Goal: Task Accomplishment & Management: Manage account settings

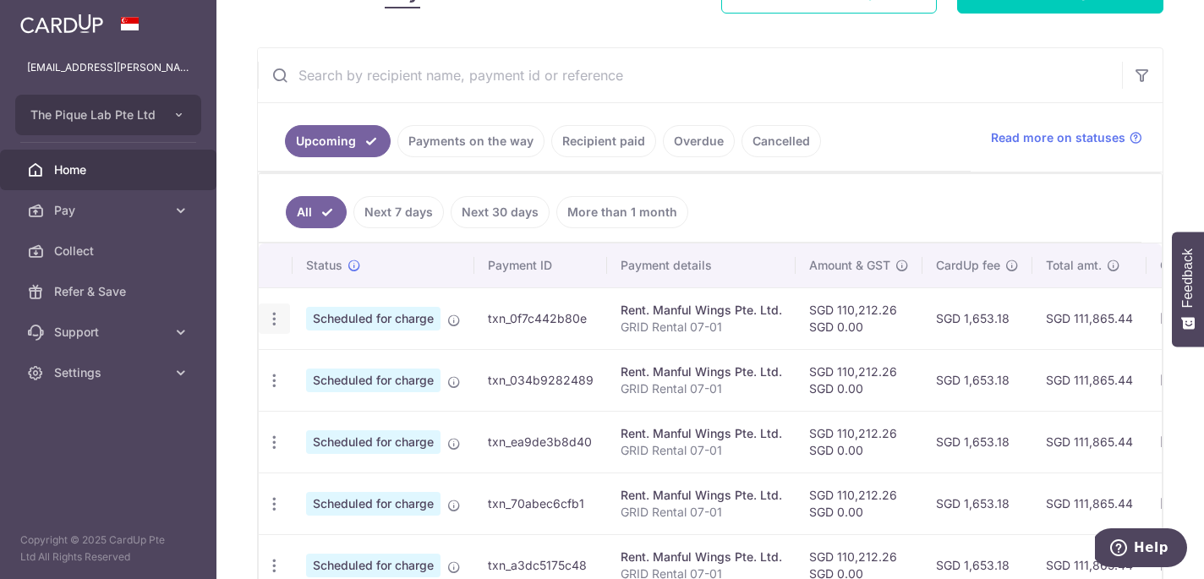
click at [267, 315] on icon "button" at bounding box center [275, 319] width 18 height 18
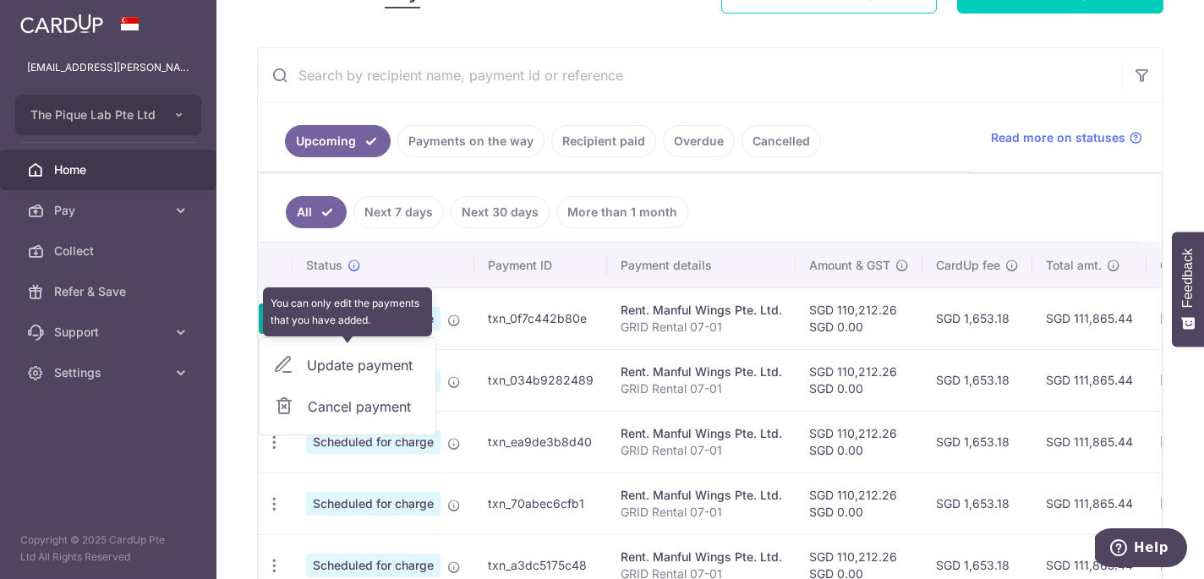
click at [329, 373] on div "Update payment" at bounding box center [348, 365] width 176 height 41
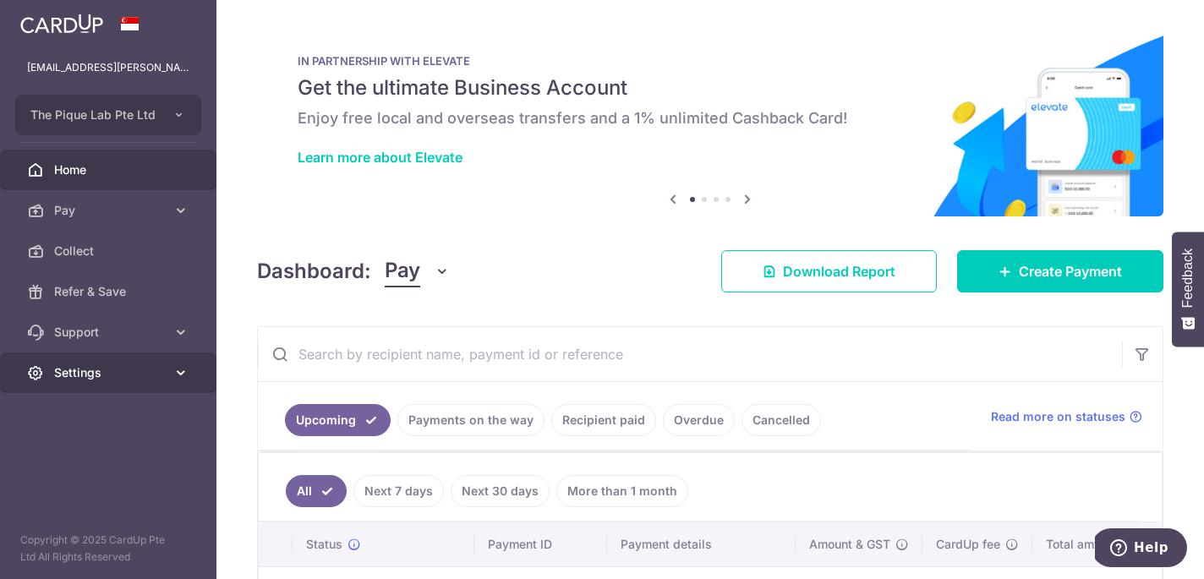
click at [160, 364] on span "Settings" at bounding box center [110, 372] width 112 height 17
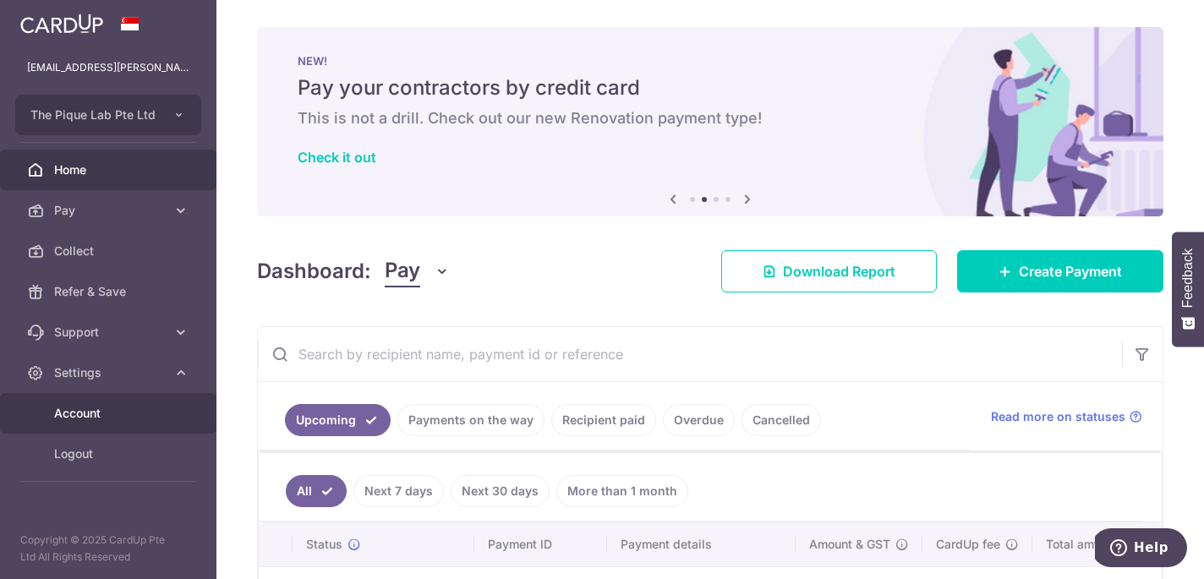
click at [135, 414] on span "Account" at bounding box center [110, 413] width 112 height 17
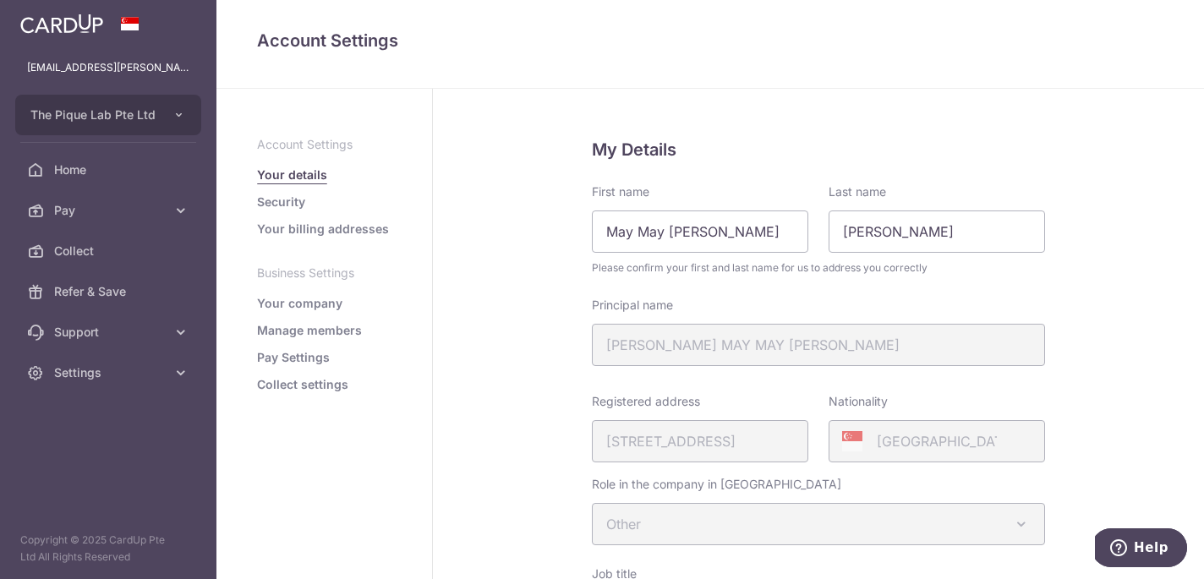
click at [297, 201] on link "Security" at bounding box center [281, 202] width 48 height 17
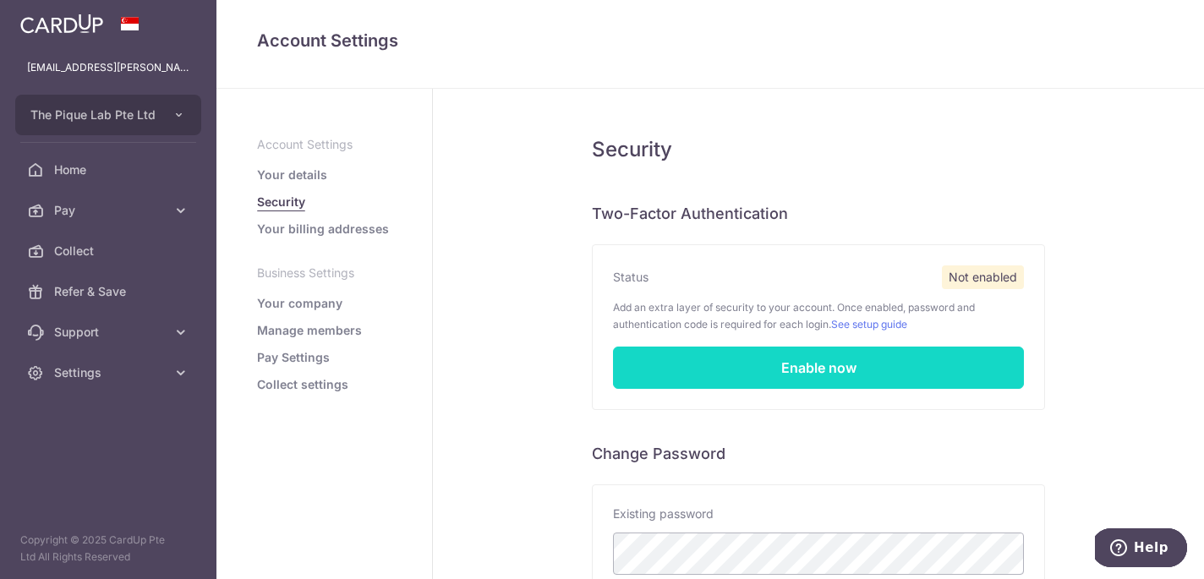
click at [843, 374] on link "Enable now" at bounding box center [818, 368] width 411 height 42
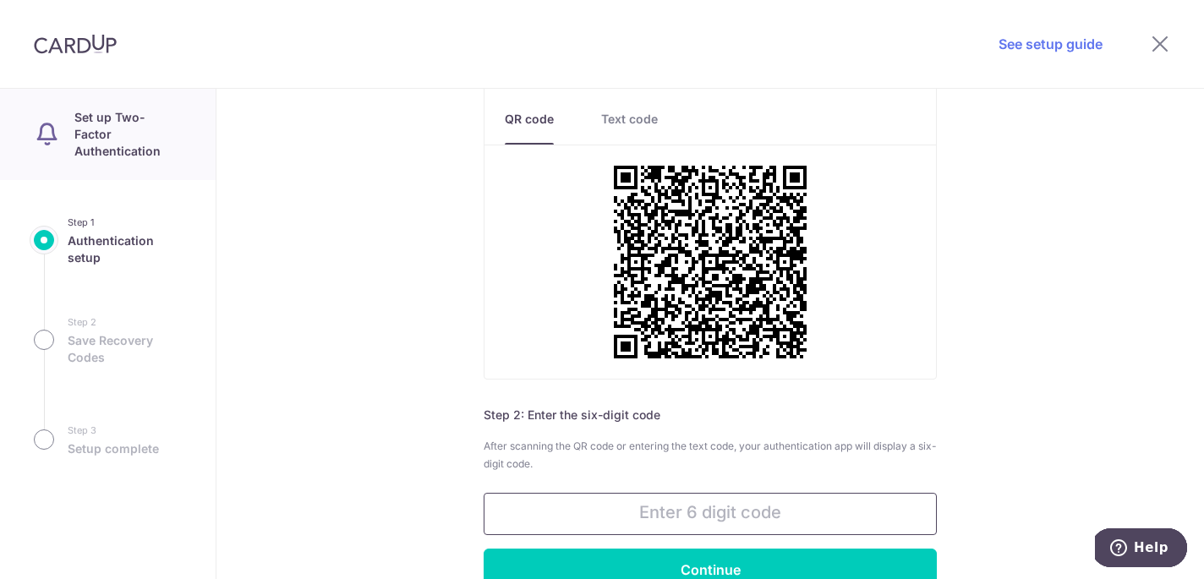
scroll to position [145, 0]
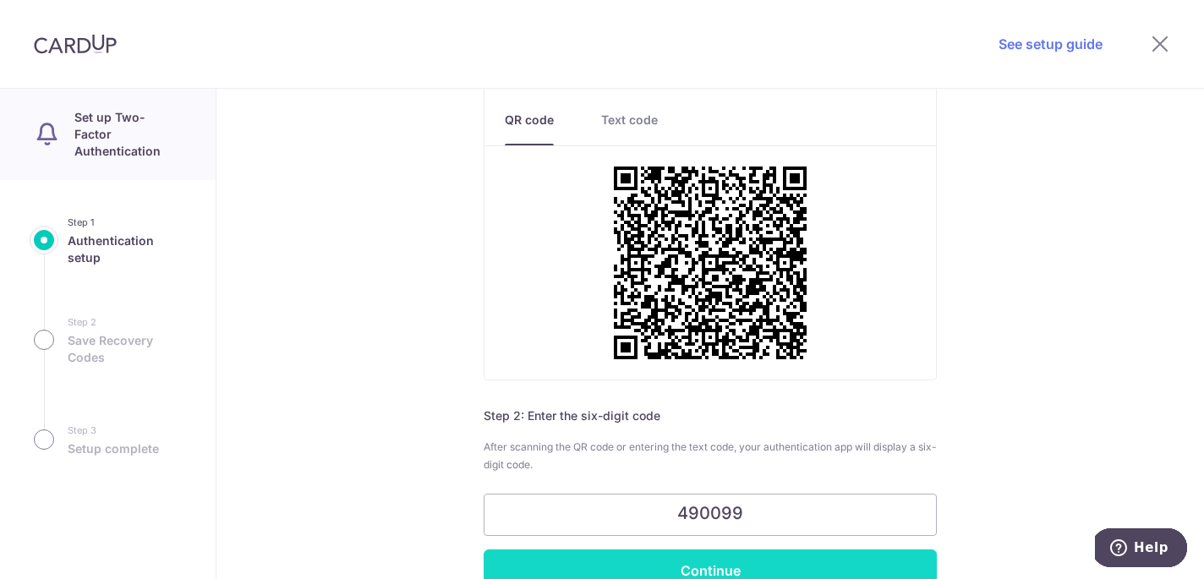
type input "490099"
click at [782, 557] on input "Continue" at bounding box center [710, 571] width 453 height 42
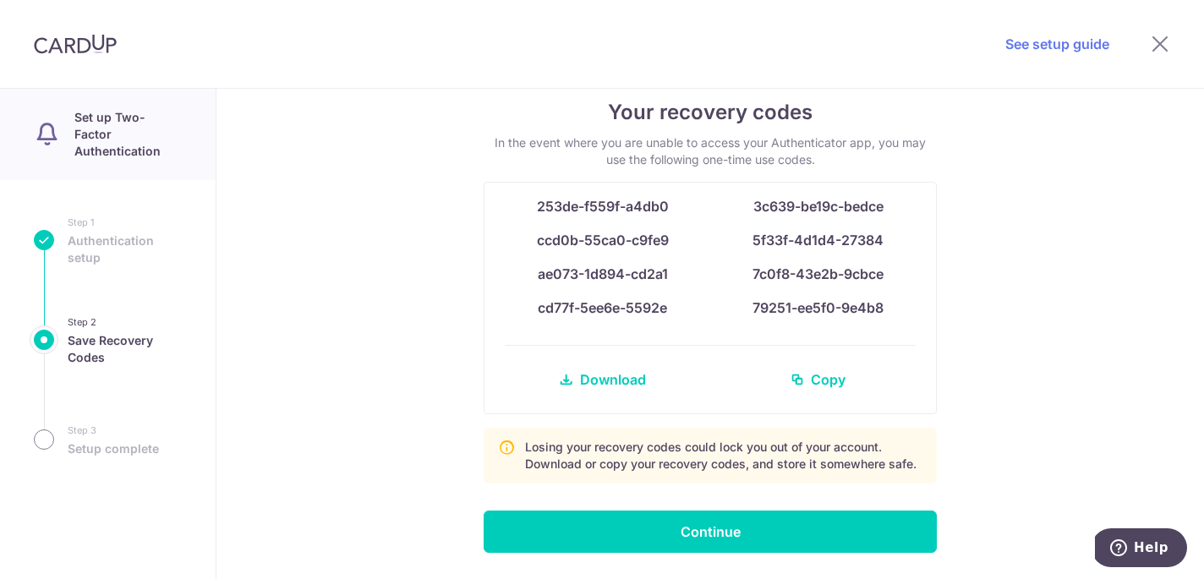
scroll to position [79, 0]
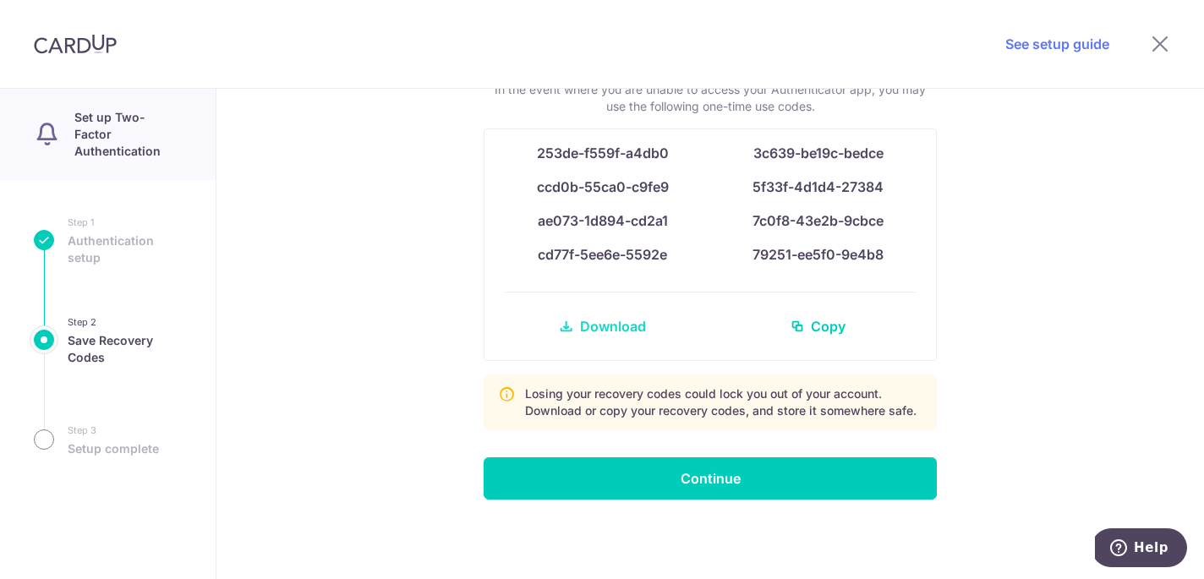
click at [612, 326] on span "Download" at bounding box center [613, 326] width 66 height 20
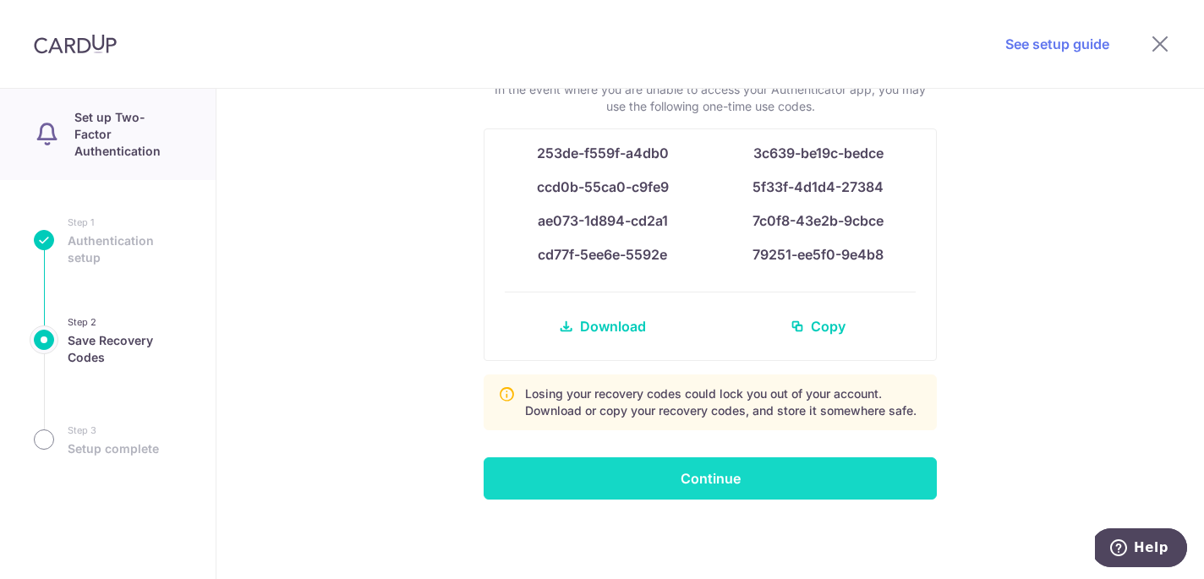
click at [701, 484] on input "Continue" at bounding box center [710, 478] width 453 height 42
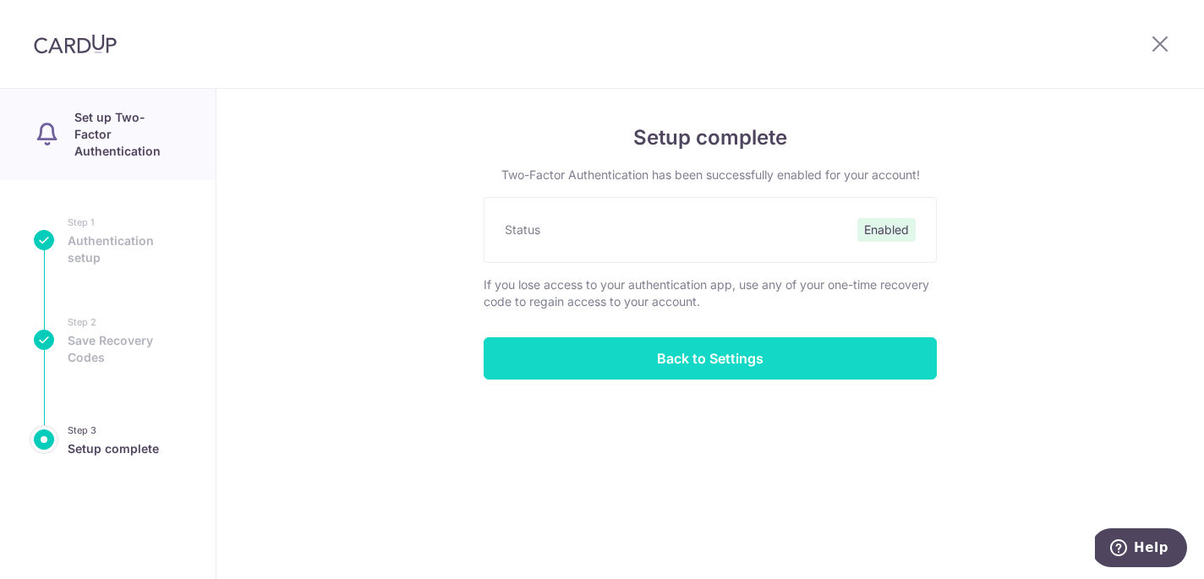
click at [704, 359] on input "Back to Settings" at bounding box center [710, 358] width 453 height 42
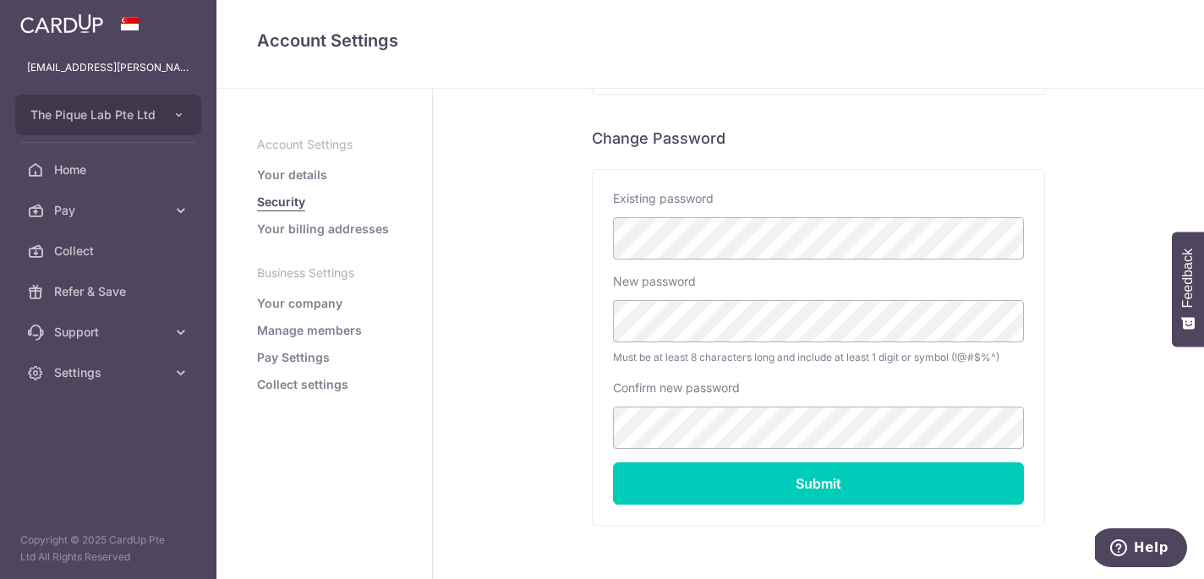
scroll to position [365, 0]
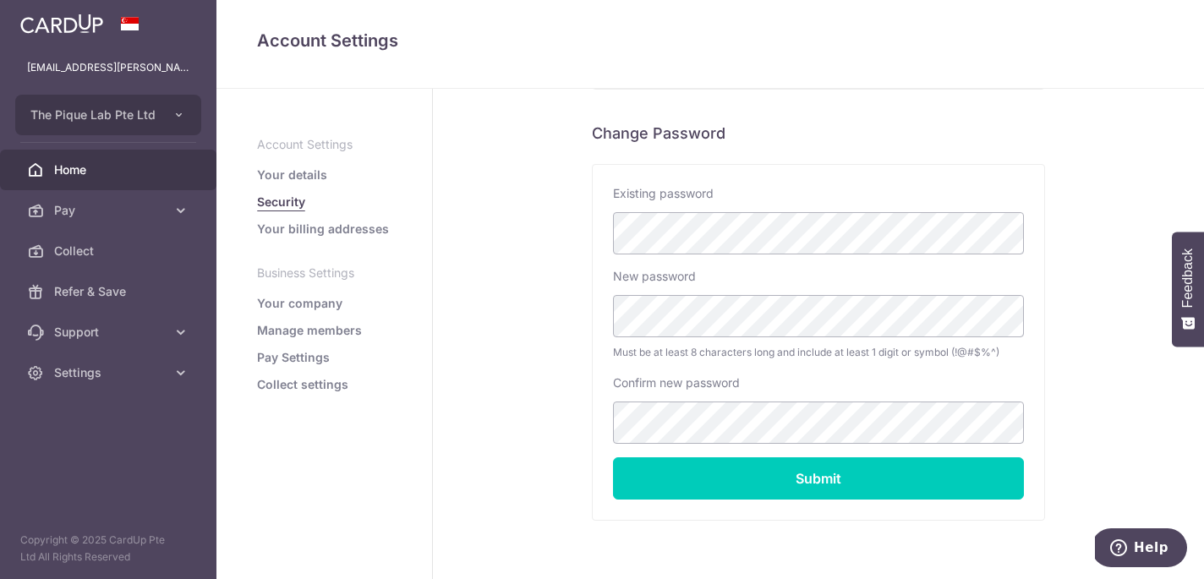
click at [124, 162] on span "Home" at bounding box center [110, 170] width 112 height 17
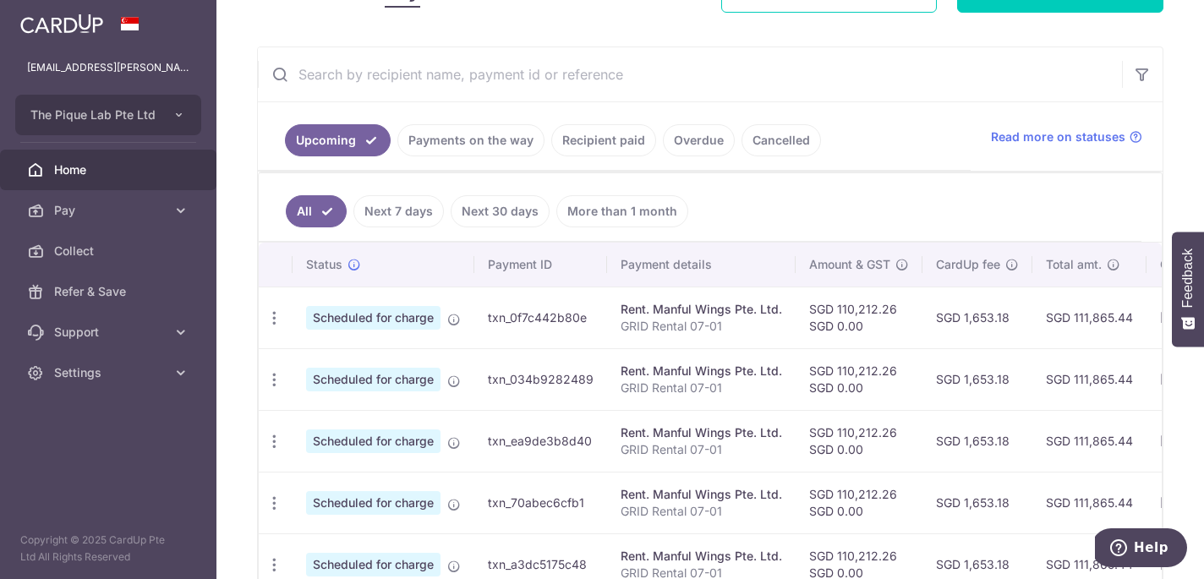
scroll to position [308, 0]
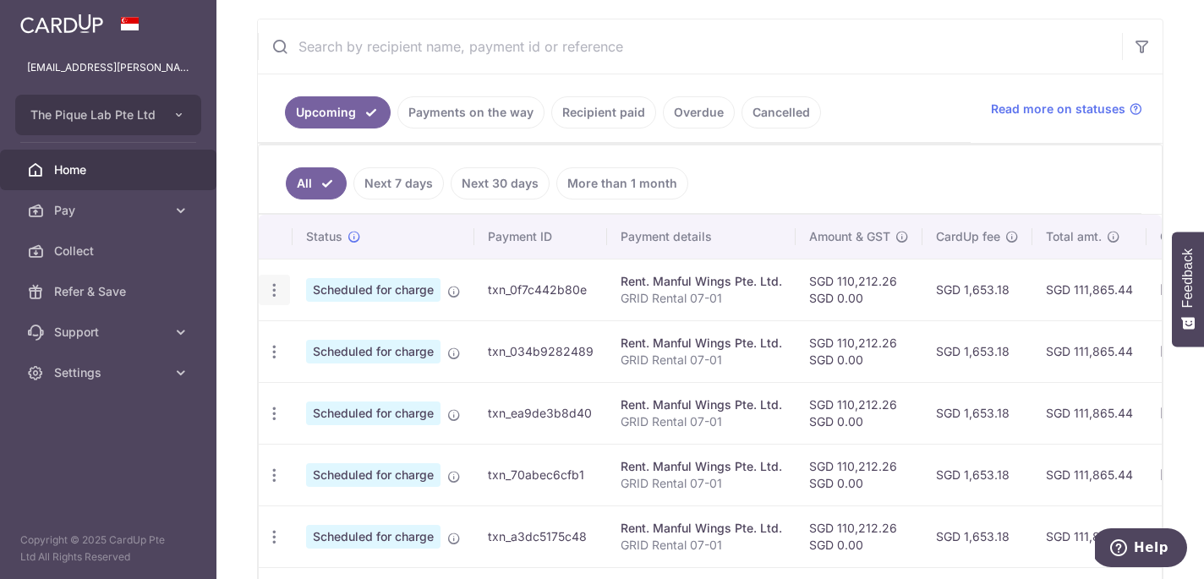
click at [282, 288] on div "Update payment Cancel payment" at bounding box center [274, 290] width 31 height 31
click at [269, 293] on icon "button" at bounding box center [275, 291] width 18 height 18
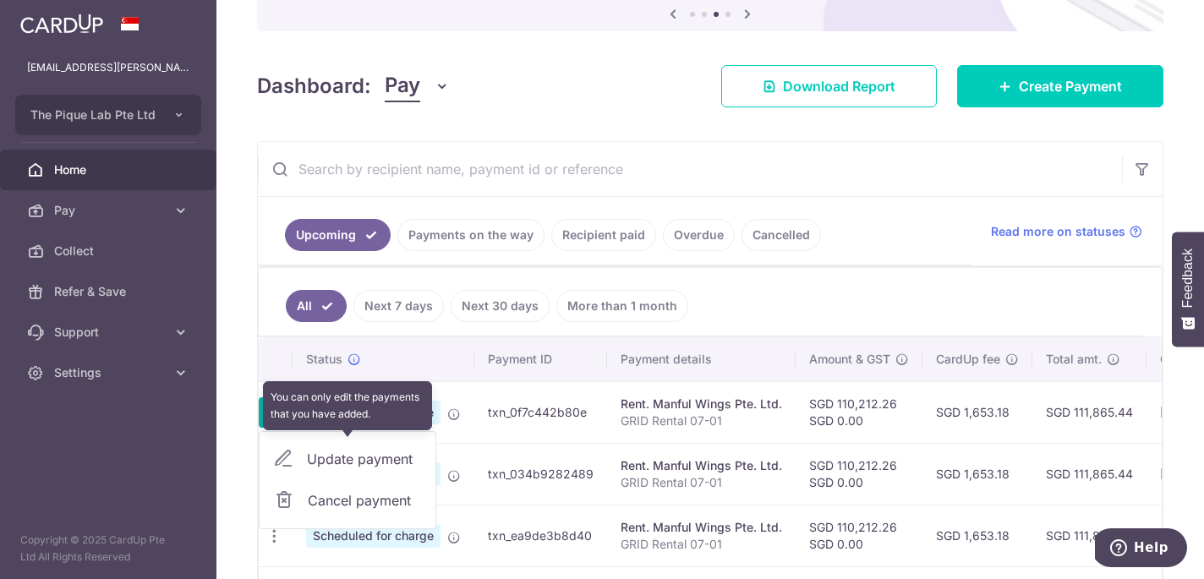
scroll to position [186, 0]
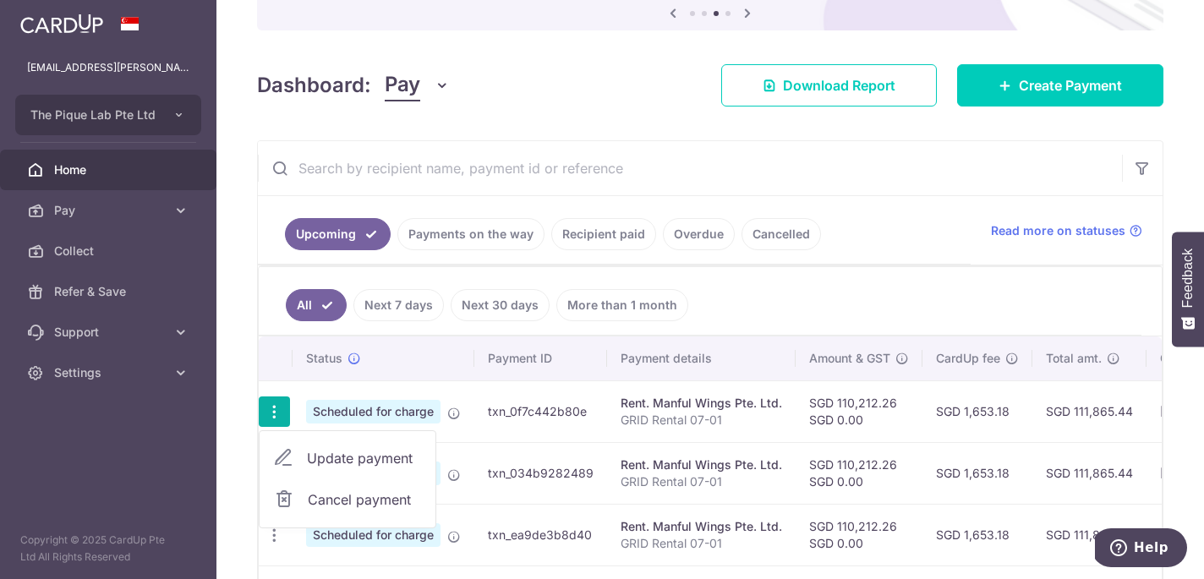
click at [400, 501] on span "Cancel payment" at bounding box center [364, 500] width 113 height 20
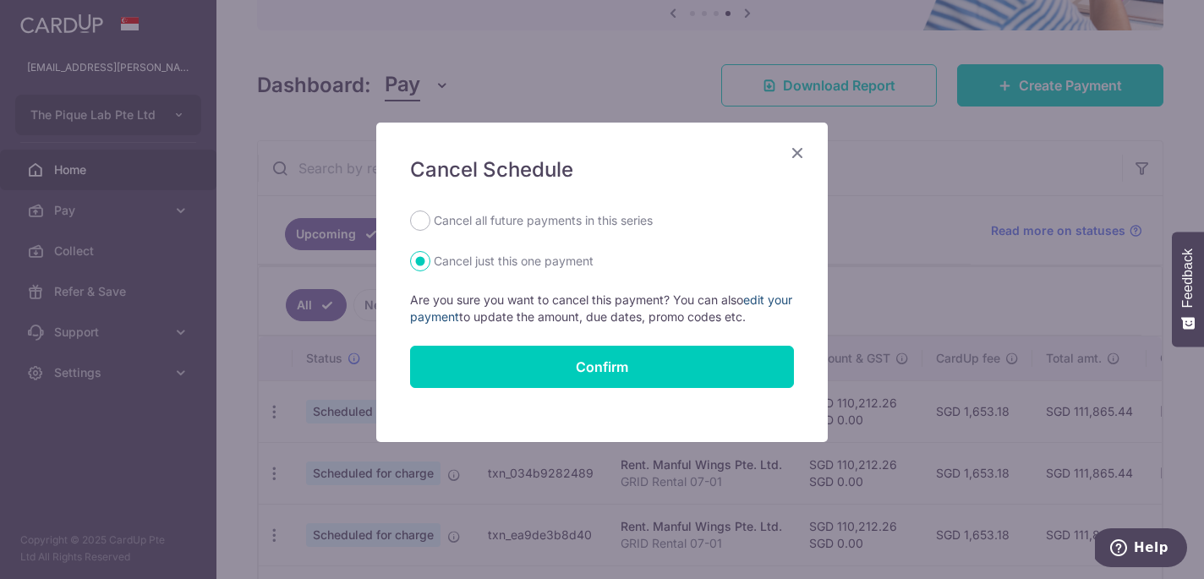
click at [759, 300] on link "edit your payment" at bounding box center [601, 308] width 382 height 31
click at [798, 142] on icon "Close" at bounding box center [797, 152] width 20 height 21
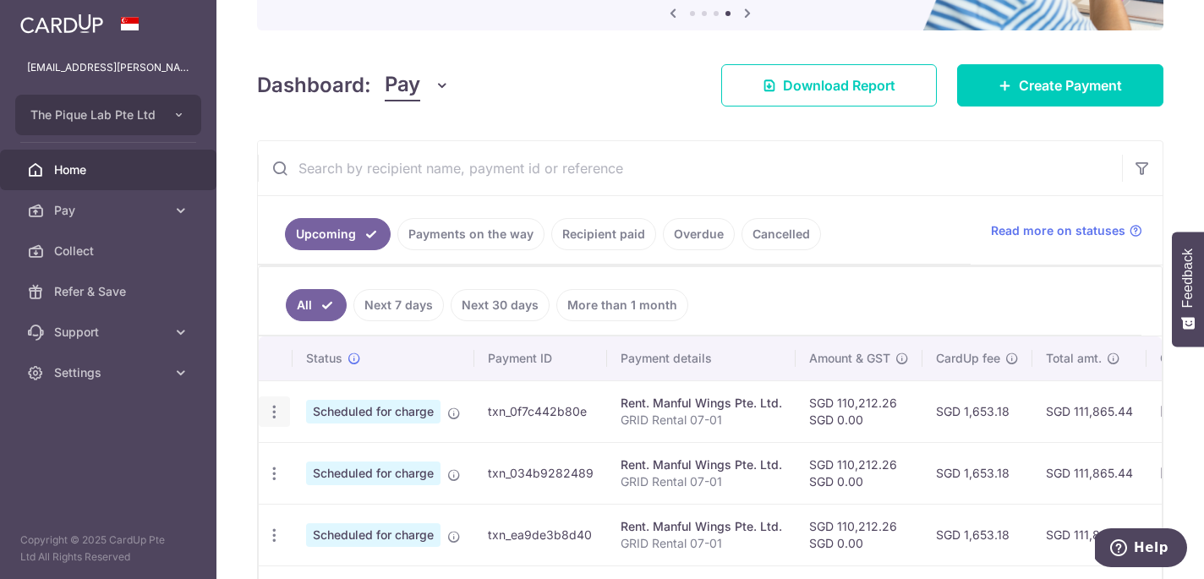
click at [278, 414] on icon "button" at bounding box center [275, 412] width 18 height 18
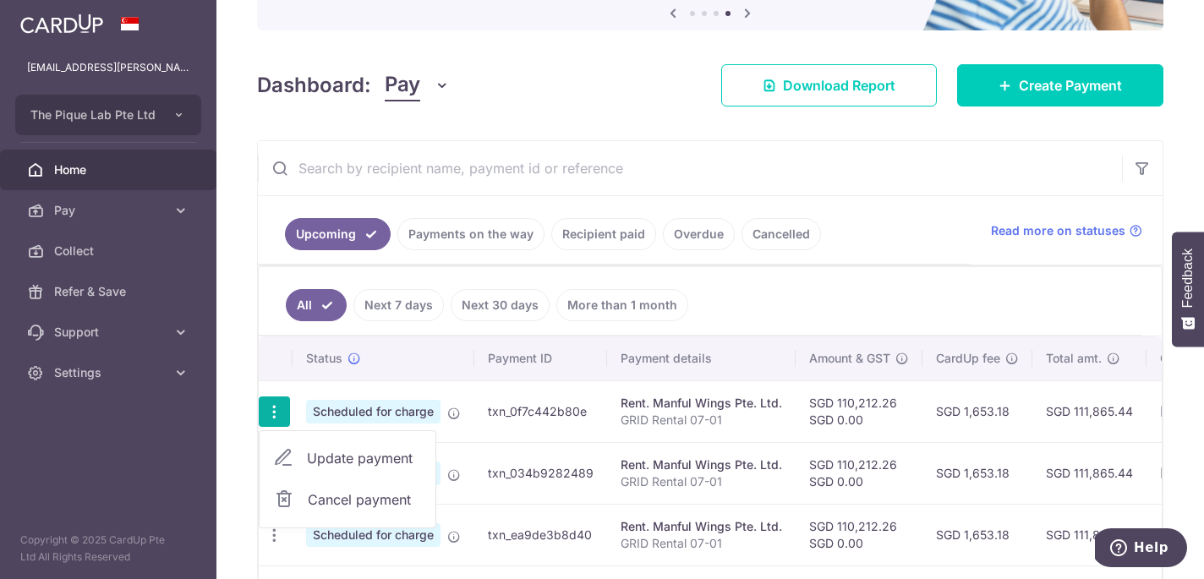
scroll to position [0, 315]
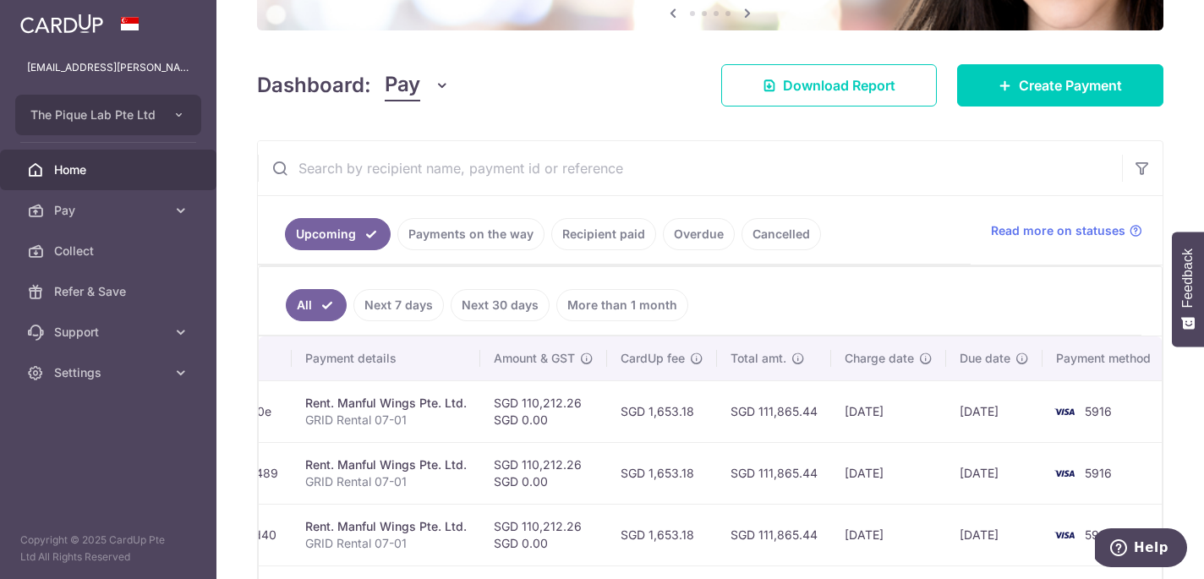
click at [658, 354] on span "CardUp fee" at bounding box center [653, 358] width 64 height 17
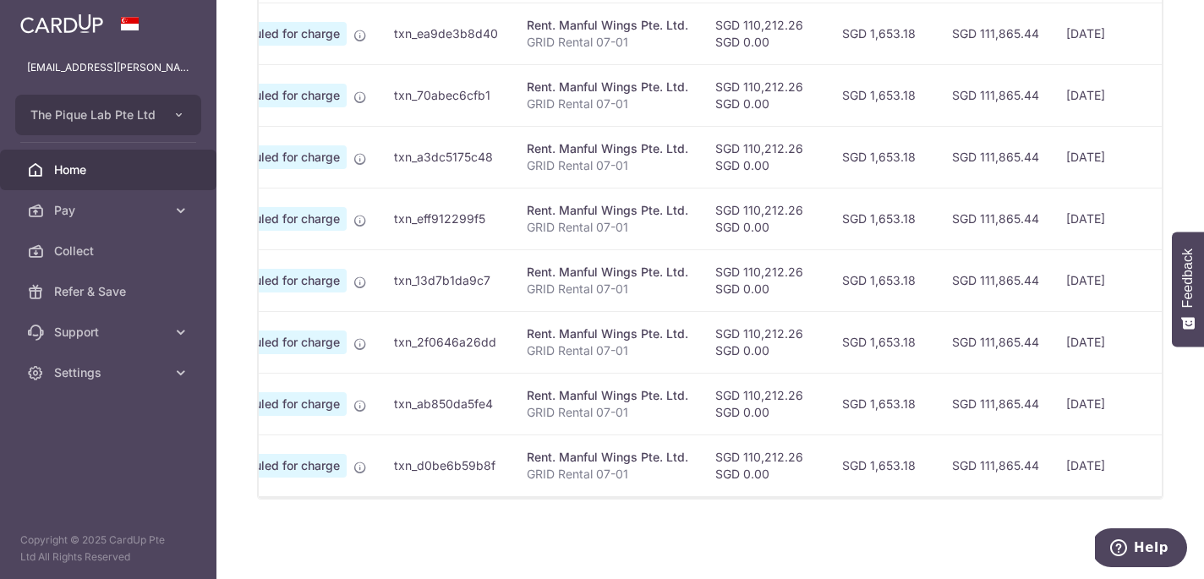
scroll to position [0, 0]
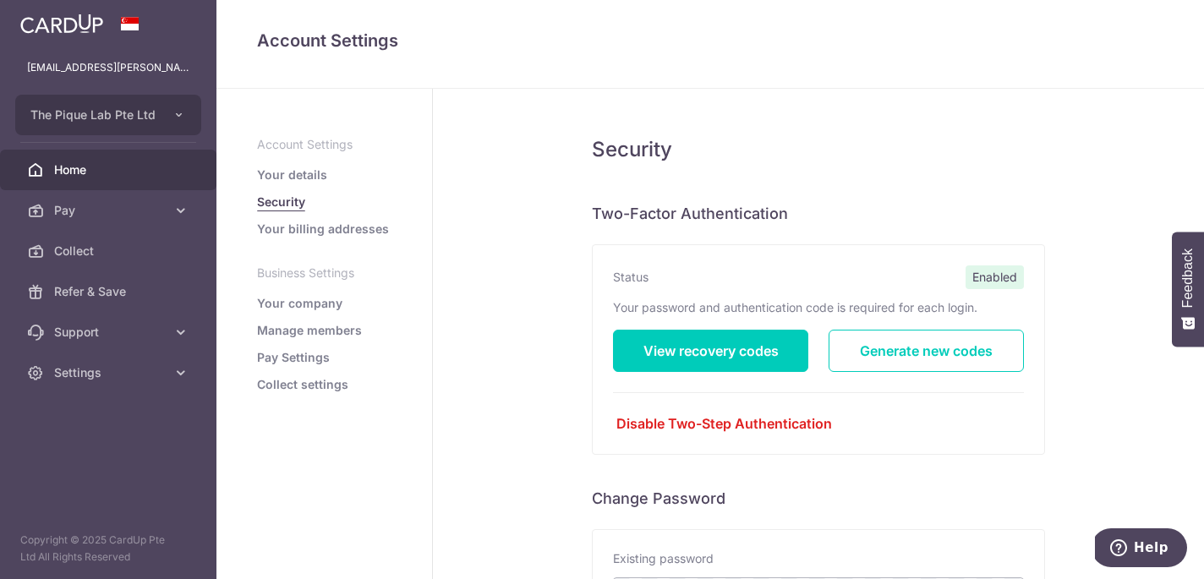
click at [86, 162] on span "Home" at bounding box center [110, 170] width 112 height 17
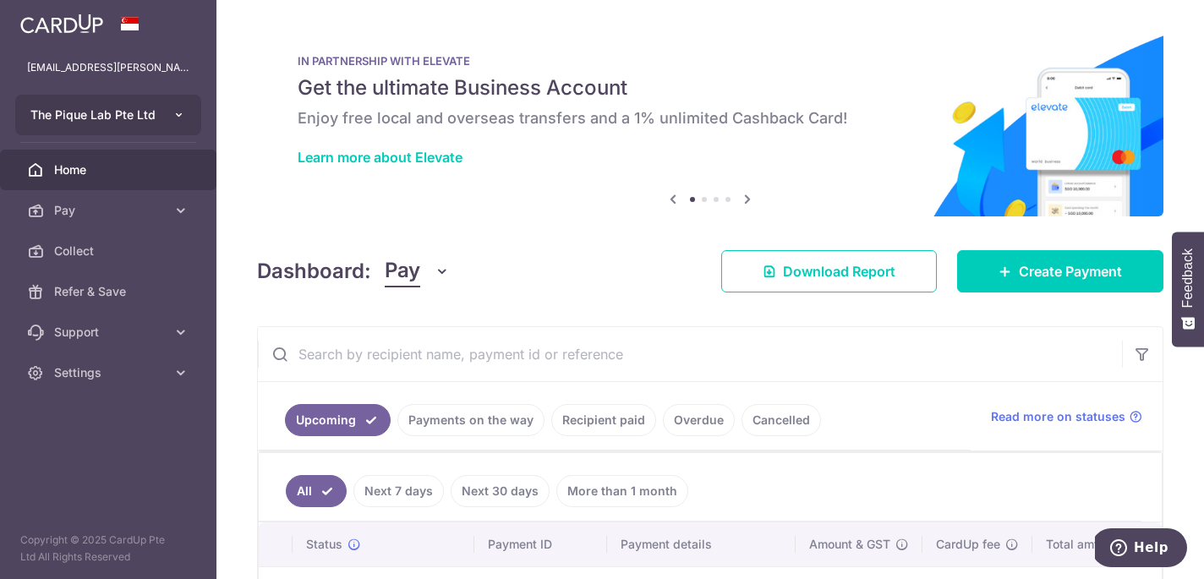
click at [149, 125] on button "The Pique Lab Pte Ltd The Pique Lab Pte Ltd" at bounding box center [108, 115] width 186 height 41
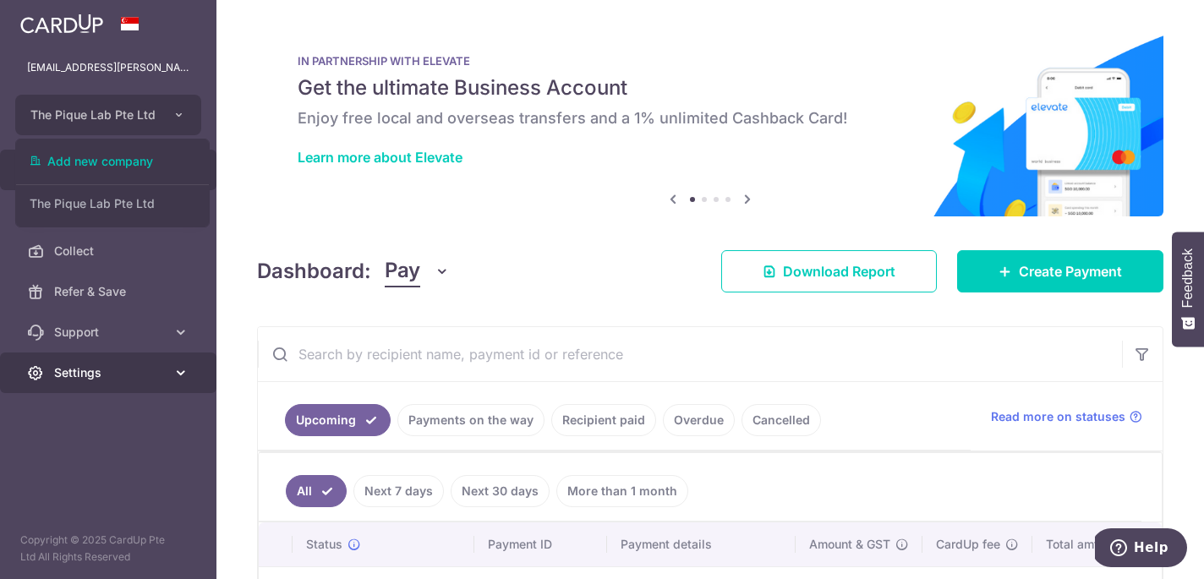
click at [156, 378] on span "Settings" at bounding box center [110, 372] width 112 height 17
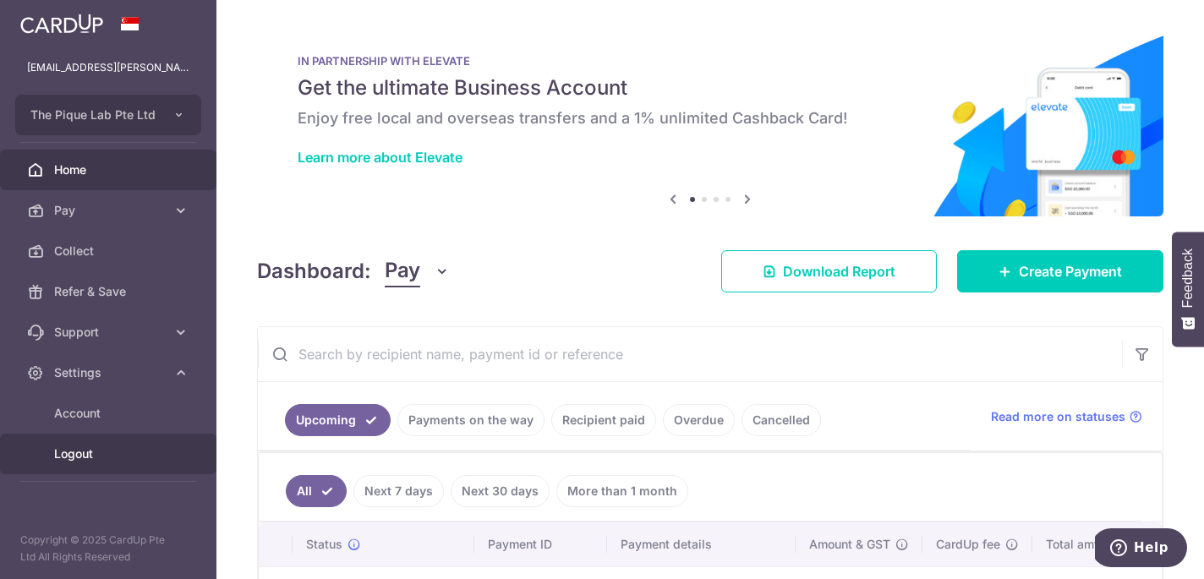
click at [140, 460] on span "Logout" at bounding box center [110, 454] width 112 height 17
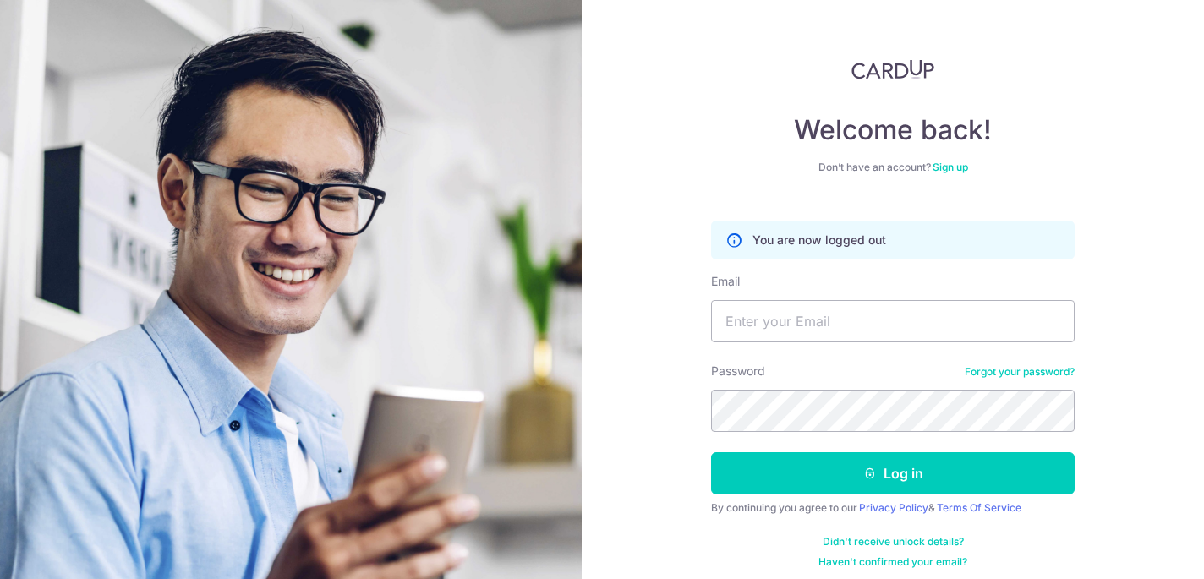
click at [1065, 326] on span at bounding box center [1066, 322] width 14 height 14
type input "kenneth.mak.2012@gmail.com"
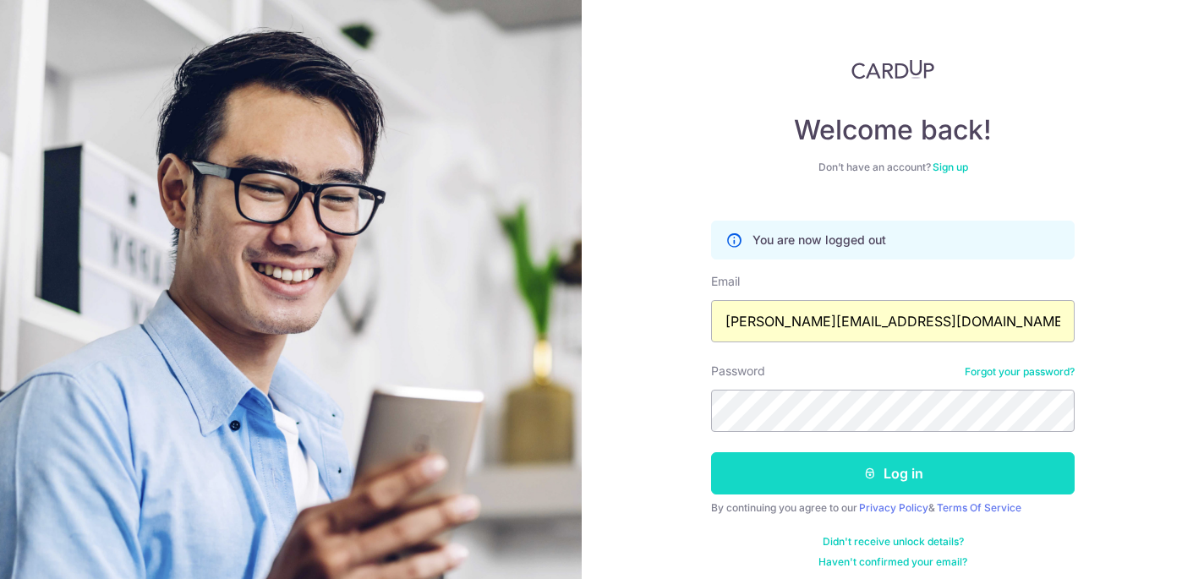
click at [898, 474] on button "Log in" at bounding box center [893, 473] width 364 height 42
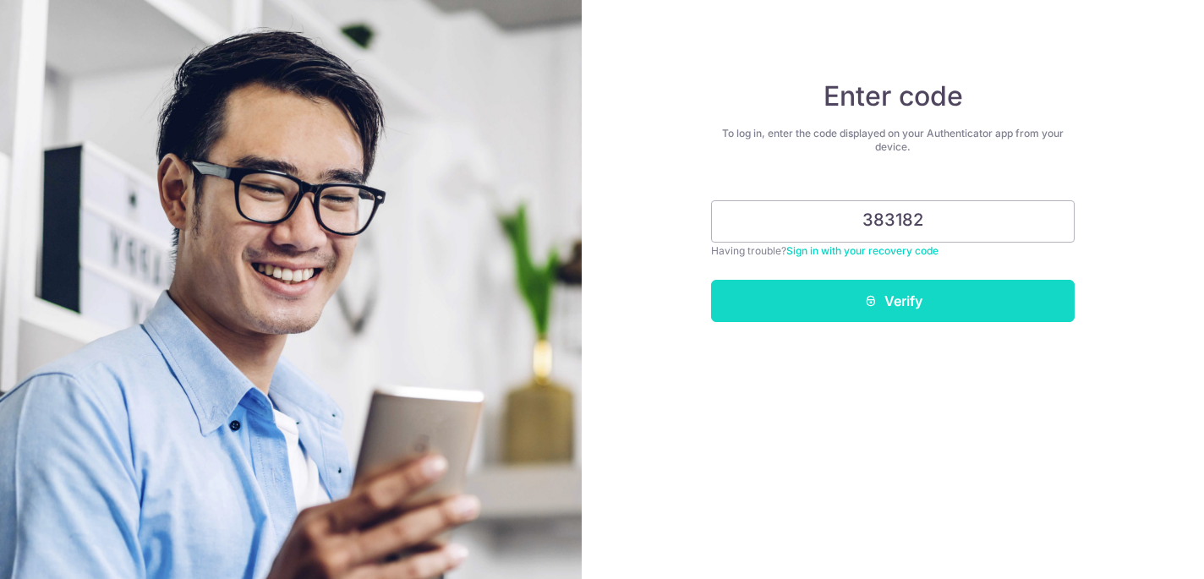
type input "383182"
click at [879, 311] on button "Verify" at bounding box center [893, 301] width 364 height 42
